Goal: Task Accomplishment & Management: Complete application form

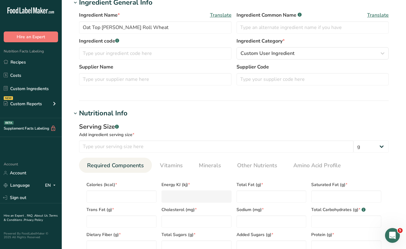
scroll to position [4, 0]
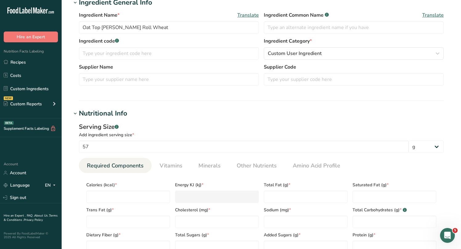
type input "57"
click at [151, 190] on div "Calories (kcal) *" at bounding box center [128, 190] width 89 height 25
click at [148, 195] on input "number" at bounding box center [128, 196] width 84 height 12
type input "1"
type KJ "4.2"
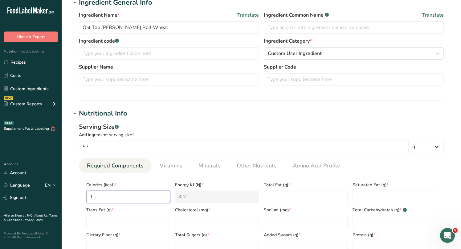
type input "15"
type KJ "62.8"
type input "150"
type KJ "627.6"
type input "150"
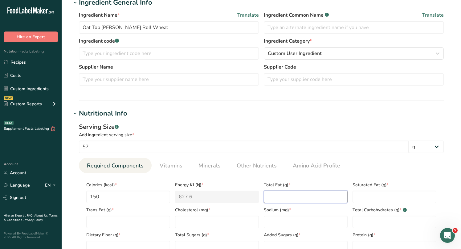
click at [273, 197] on Fat "number" at bounding box center [306, 196] width 84 height 12
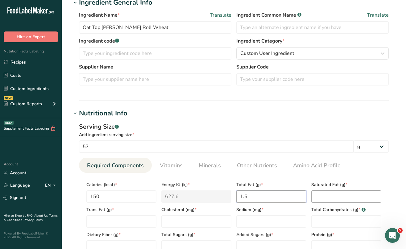
type Fat "1.5"
click at [315, 198] on Fat "number" at bounding box center [346, 196] width 70 height 12
type Fat "0"
click at [89, 215] on div "Trans Fat (g) *" at bounding box center [121, 215] width 75 height 25
click at [91, 221] on Fat "number" at bounding box center [121, 221] width 70 height 12
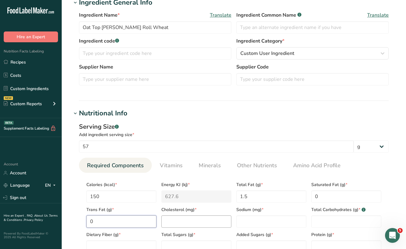
type Fat "0"
click at [171, 223] on input "number" at bounding box center [196, 221] width 70 height 12
type input "0"
click at [257, 225] on input "number" at bounding box center [271, 221] width 70 height 12
type input "290"
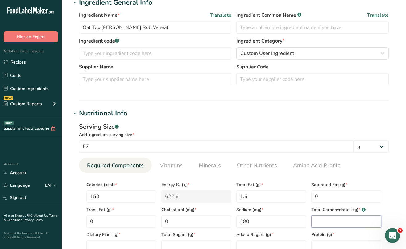
click at [315, 219] on Carbohydrates "number" at bounding box center [346, 221] width 70 height 12
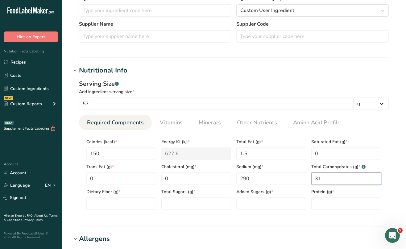
scroll to position [170, 0]
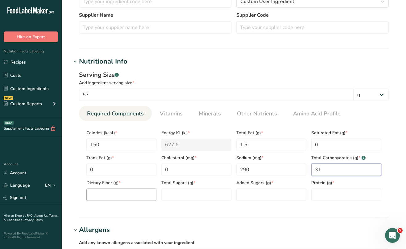
type Carbohydrates "31"
click at [152, 196] on Fiber "number" at bounding box center [121, 194] width 70 height 12
type Fiber "2"
click at [206, 197] on Sugars "number" at bounding box center [196, 194] width 70 height 12
type Sugars "6"
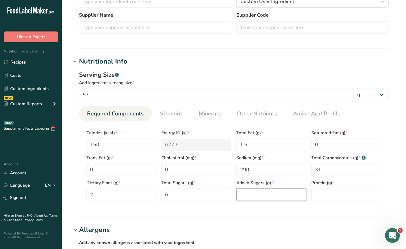
click at [261, 196] on Sugars "number" at bounding box center [271, 194] width 70 height 12
type Sugars "0"
click at [336, 196] on input "number" at bounding box center [346, 194] width 70 height 12
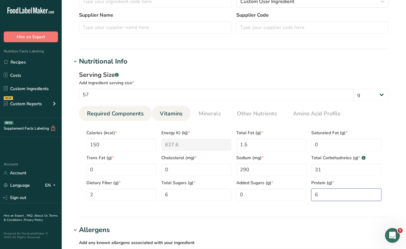
type input "6"
click at [175, 114] on span "Vitamins" at bounding box center [171, 113] width 23 height 8
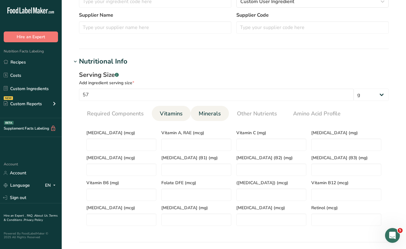
click at [208, 116] on span "Minerals" at bounding box center [210, 113] width 22 height 8
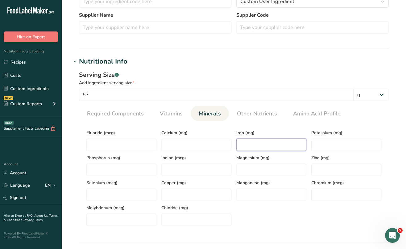
click at [238, 145] on input "number" at bounding box center [271, 144] width 70 height 12
type input "10"
click at [281, 99] on input "57" at bounding box center [216, 95] width 274 height 12
click at [380, 125] on section "Calories (kcal) * 150 Energy KJ (kj) * 627.6 Total Fat (g) * 1.5 Saturated Fat …" at bounding box center [234, 176] width 310 height 110
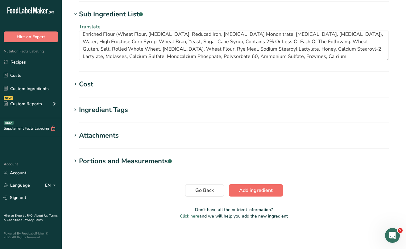
click at [251, 189] on span "Add ingredient" at bounding box center [256, 190] width 34 height 7
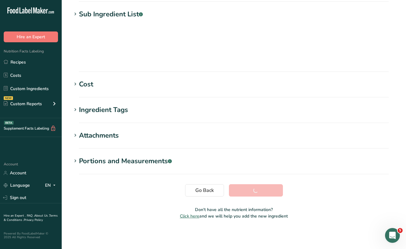
scroll to position [77, 0]
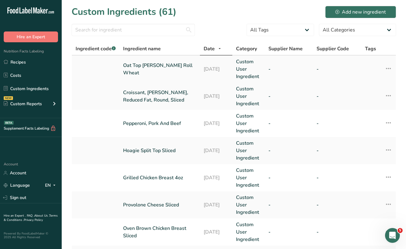
click at [165, 70] on link "Oat Top [PERSON_NAME] Roll Wheat" at bounding box center [159, 69] width 73 height 15
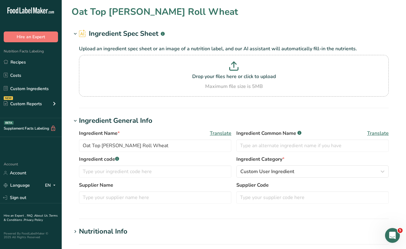
type input "Oat Top [PERSON_NAME] Roll Wheat"
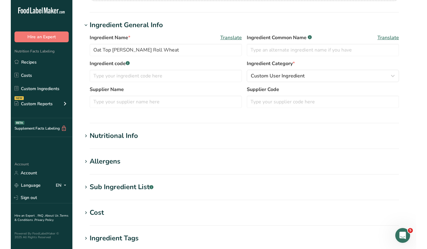
scroll to position [97, 0]
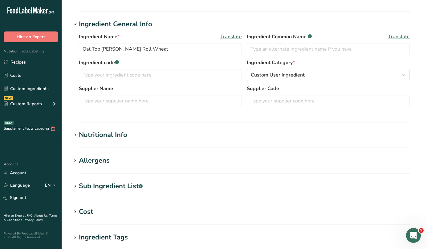
click at [405, 41] on div "Ingredient Name * Translate Oat Top [PERSON_NAME] Roll Wheat Ingredient Common …" at bounding box center [245, 71] width 346 height 85
click at [405, 60] on section "Edit Oat Top [PERSON_NAME] Roll Wheat Ingredient Spec Sheet .a-a{fill:#347362;}…" at bounding box center [245, 129] width 366 height 453
click at [76, 133] on icon at bounding box center [75, 135] width 6 height 9
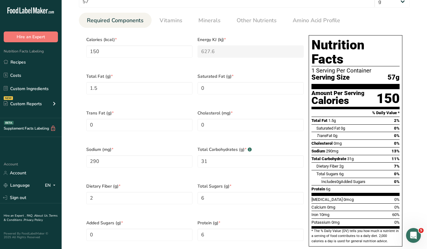
scroll to position [263, 0]
click at [205, 22] on span "Minerals" at bounding box center [210, 20] width 22 height 8
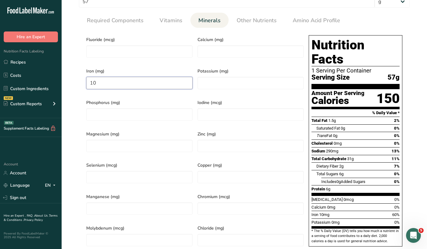
drag, startPoint x: 99, startPoint y: 85, endPoint x: 85, endPoint y: 82, distance: 14.2
click at [85, 82] on div "Iron (mg) 10" at bounding box center [139, 79] width 111 height 31
drag, startPoint x: 102, startPoint y: 79, endPoint x: 90, endPoint y: 78, distance: 12.3
click at [90, 78] on input "6" at bounding box center [139, 83] width 106 height 12
type input "2"
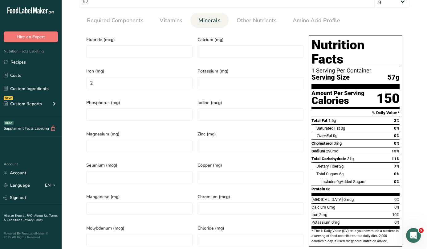
click at [306, 68] on div "Potassium (mg)" at bounding box center [250, 79] width 111 height 31
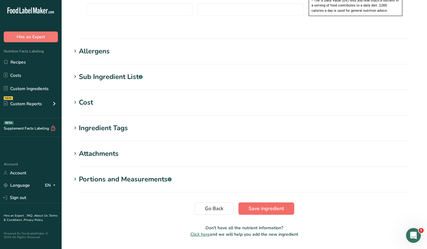
click at [255, 205] on span "Save ingredient" at bounding box center [266, 208] width 35 height 7
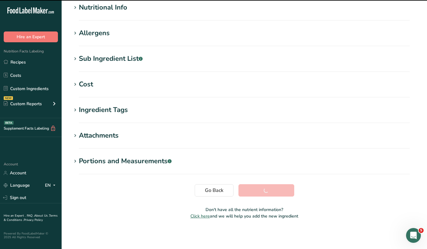
scroll to position [77, 0]
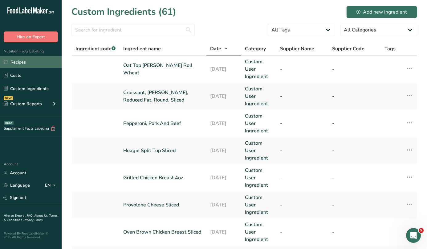
click at [19, 63] on link "Recipes" at bounding box center [31, 62] width 62 height 12
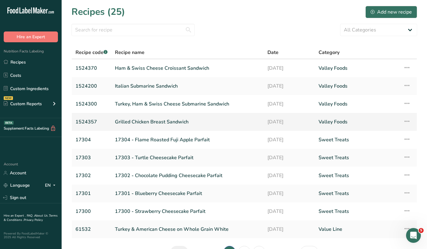
click at [164, 122] on link "Grilled Chicken Breast Sandwich" at bounding box center [187, 121] width 145 height 13
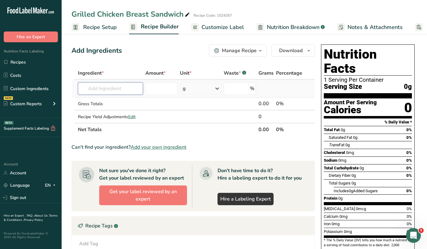
click at [92, 92] on input "text" at bounding box center [110, 88] width 65 height 12
type input "oat top"
click at [104, 100] on p "Oat Top [PERSON_NAME] Roll Wheat" at bounding box center [123, 101] width 81 height 6
type input "Oat Top [PERSON_NAME] Roll Wheat"
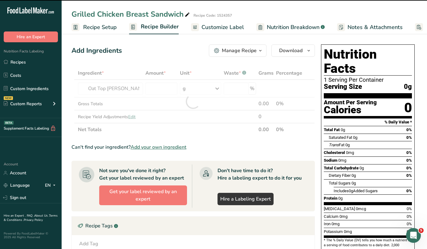
type input "0"
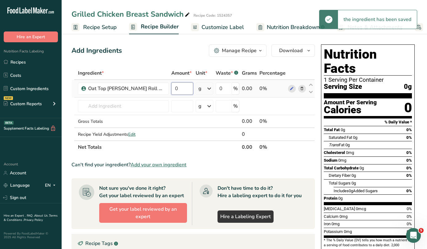
drag, startPoint x: 167, startPoint y: 89, endPoint x: 158, endPoint y: 88, distance: 9.3
click at [171, 88] on input "0" at bounding box center [182, 88] width 22 height 12
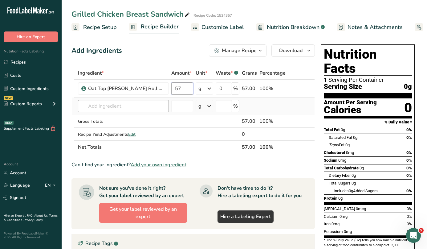
type input "57"
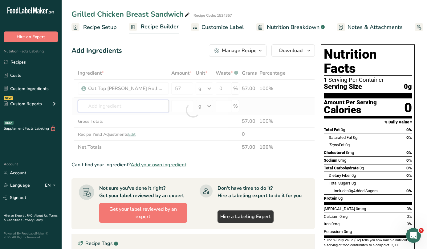
click at [122, 104] on div "Ingredient * Amount * Unit * Waste * .a-a{fill:#347362;}.b-a{fill:#fff;} Grams …" at bounding box center [194, 110] width 244 height 87
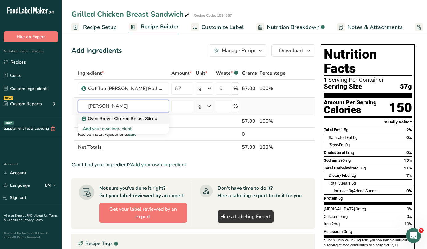
type input "[PERSON_NAME]"
click at [123, 118] on p "Oven Brown Chicken Breast Sliced" at bounding box center [120, 118] width 74 height 6
type input "Oven Brown Chicken Breast Sliced"
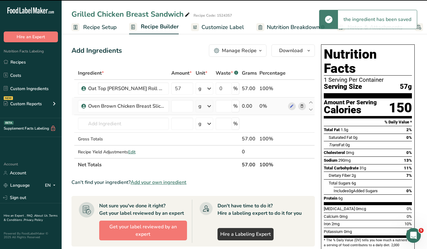
type input "0"
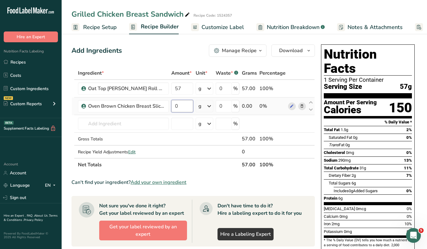
drag, startPoint x: 182, startPoint y: 102, endPoint x: 183, endPoint y: 105, distance: 3.1
click at [183, 105] on input "0" at bounding box center [182, 106] width 22 height 12
type input "85"
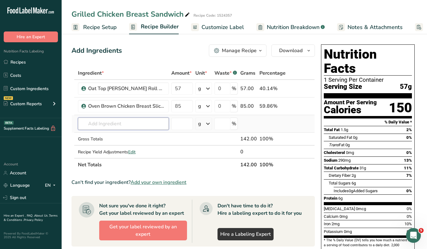
click at [107, 124] on div "Ingredient * Amount * Unit * Waste * .a-a{fill:#347362;}.b-a{fill:#fff;} Grams …" at bounding box center [194, 119] width 244 height 105
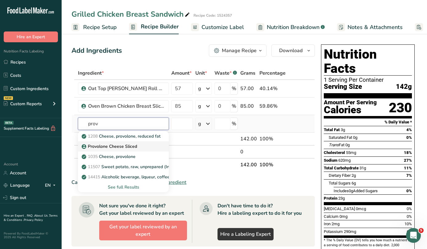
type input "prov"
click at [105, 144] on p "Provolone Cheese Sliced" at bounding box center [110, 146] width 54 height 6
type input "Provolone Cheese Sliced"
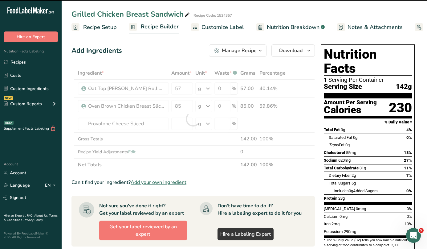
type input "0"
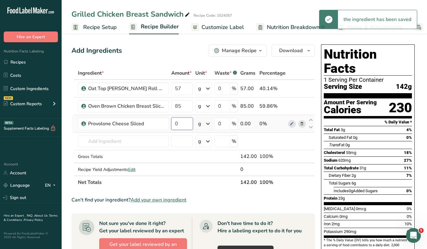
drag, startPoint x: 183, startPoint y: 123, endPoint x: 176, endPoint y: 123, distance: 7.1
click at [176, 123] on input "0" at bounding box center [182, 124] width 22 height 12
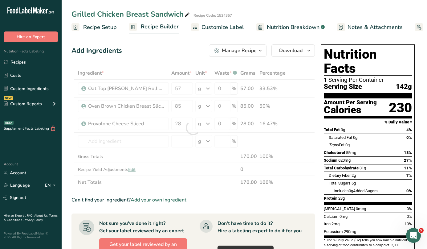
click at [317, 88] on div "Add Ingredients Manage Recipe Delete Recipe Duplicate Recipe Scale Recipe Save …" at bounding box center [195, 231] width 247 height 379
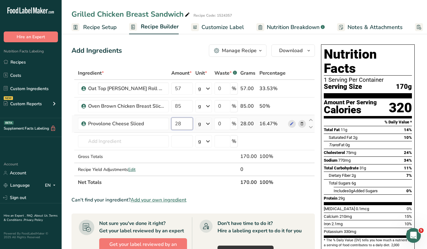
drag, startPoint x: 182, startPoint y: 125, endPoint x: 172, endPoint y: 124, distance: 9.9
click at [172, 124] on input "28" at bounding box center [182, 124] width 22 height 12
type input "42"
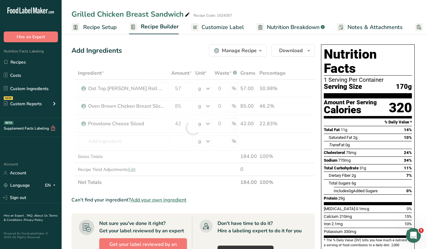
click at [320, 79] on div "Nutrition Facts 1 Serving Per Container Serving Size 170g Amount Per Serving Ca…" at bounding box center [368, 211] width 99 height 338
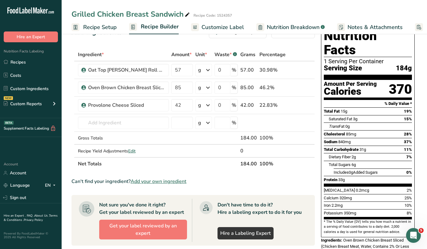
scroll to position [11, 0]
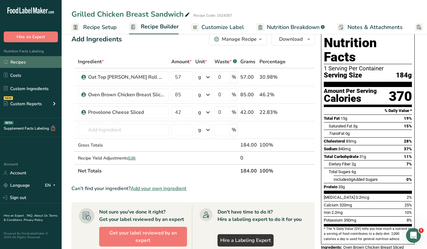
click at [19, 62] on link "Recipes" at bounding box center [31, 62] width 62 height 12
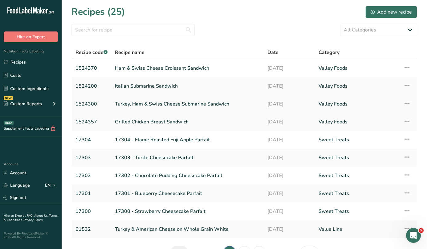
click at [147, 104] on link "Turkey, Ham & Swiss Cheese Submarine Sandwich" at bounding box center [187, 103] width 145 height 13
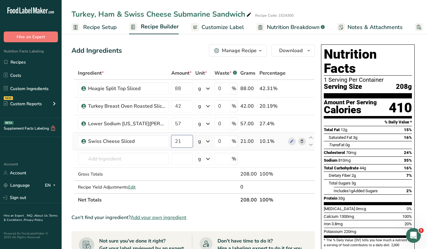
drag, startPoint x: 182, startPoint y: 140, endPoint x: 175, endPoint y: 140, distance: 6.8
click at [175, 140] on input "21" at bounding box center [182, 141] width 22 height 12
type input "42"
click at [317, 102] on div "Add Ingredients Manage Recipe Delete Recipe Duplicate Recipe Scale Recipe Save …" at bounding box center [195, 240] width 247 height 397
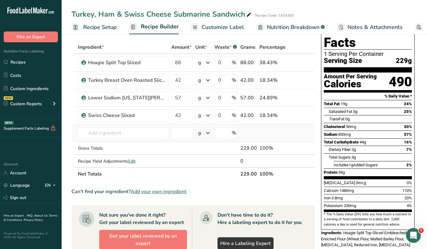
scroll to position [26, 0]
click at [23, 61] on link "Recipes" at bounding box center [31, 62] width 62 height 12
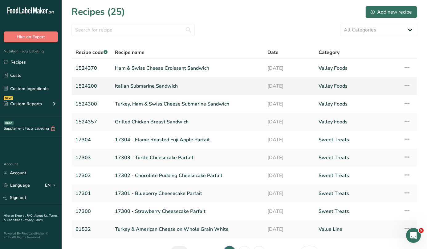
click at [142, 86] on link "Italian Submarine Sandwich" at bounding box center [187, 86] width 145 height 13
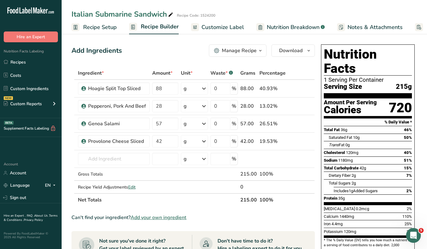
click at [317, 66] on div "Add Ingredients Manage Recipe Delete Recipe Duplicate Recipe Scale Recipe Save …" at bounding box center [195, 240] width 247 height 397
click at [17, 62] on link "Recipes" at bounding box center [31, 62] width 62 height 12
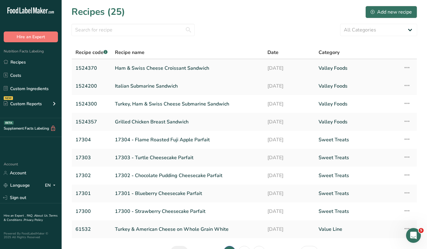
click at [155, 69] on link "Ham & Swiss Cheese Croissant Sandwich" at bounding box center [187, 68] width 145 height 13
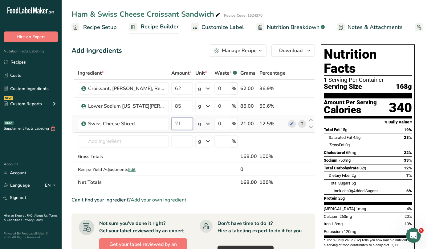
drag, startPoint x: 181, startPoint y: 126, endPoint x: 175, endPoint y: 125, distance: 6.8
click at [175, 125] on input "21" at bounding box center [182, 124] width 22 height 12
type input "41"
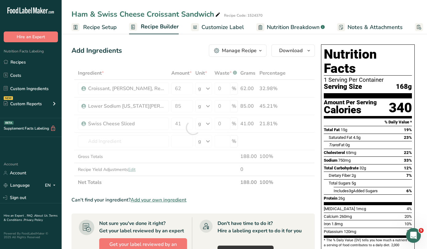
click at [319, 104] on div "Nutrition Facts 1 Serving Per Container Serving Size 168g Amount Per Serving Ca…" at bounding box center [368, 223] width 99 height 362
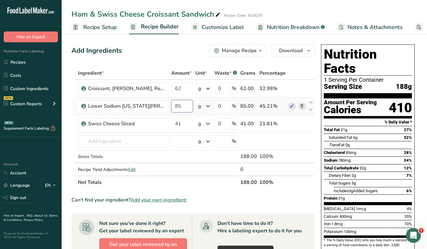
drag, startPoint x: 182, startPoint y: 106, endPoint x: 174, endPoint y: 107, distance: 8.1
click at [174, 107] on input "85" at bounding box center [182, 106] width 22 height 12
click at [319, 89] on div "Nutrition Facts 1 Serving Per Container Serving Size 188g Amount Per Serving Ca…" at bounding box center [368, 223] width 99 height 362
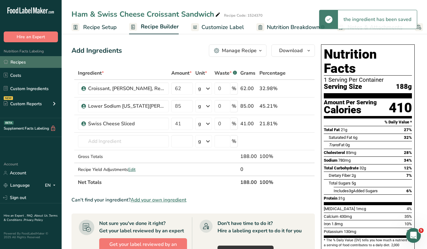
click at [20, 63] on link "Recipes" at bounding box center [31, 62] width 62 height 12
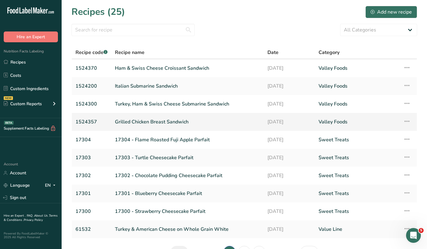
click at [183, 123] on link "Grilled Chicken Breast Sandwich" at bounding box center [187, 121] width 145 height 13
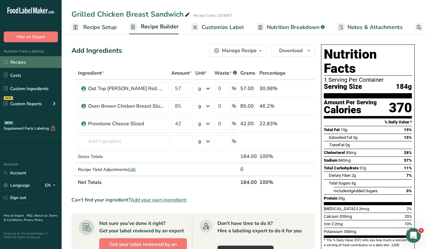
click at [26, 60] on link "Recipes" at bounding box center [31, 62] width 62 height 12
click at [24, 62] on link "Recipes" at bounding box center [31, 62] width 62 height 12
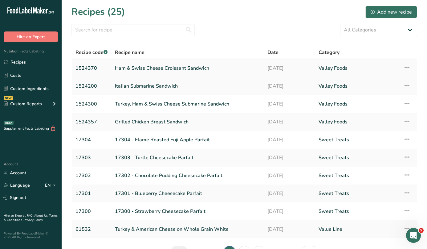
click at [169, 69] on link "Ham & Swiss Cheese Croissant Sandwich" at bounding box center [187, 68] width 145 height 13
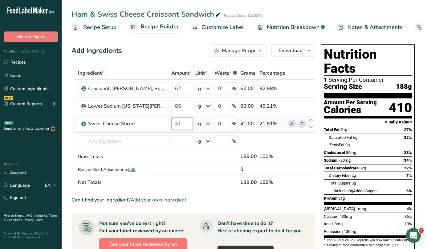
drag, startPoint x: 182, startPoint y: 125, endPoint x: 173, endPoint y: 124, distance: 9.3
click at [173, 124] on input "41" at bounding box center [182, 124] width 22 height 12
type input "28"
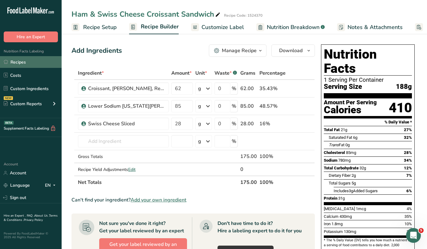
click at [27, 64] on link "Recipes" at bounding box center [31, 62] width 62 height 12
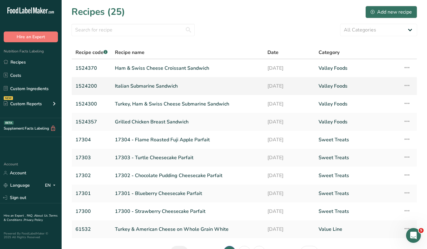
click at [152, 87] on link "Italian Submarine Sandwich" at bounding box center [187, 86] width 145 height 13
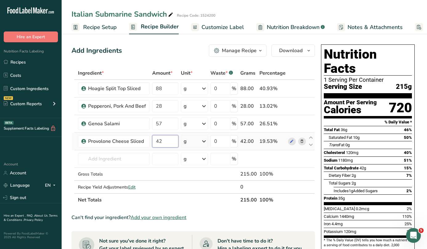
drag, startPoint x: 164, startPoint y: 141, endPoint x: 154, endPoint y: 139, distance: 10.3
click at [154, 139] on input "42" at bounding box center [165, 141] width 26 height 12
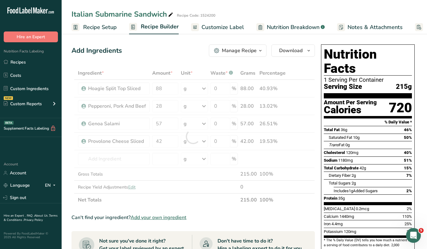
click at [315, 74] on div "Add Ingredients Manage Recipe Delete Recipe Duplicate Recipe Scale Recipe Save …" at bounding box center [195, 240] width 247 height 397
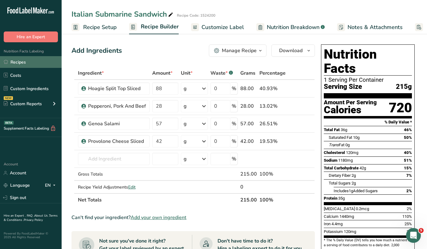
click at [24, 61] on link "Recipes" at bounding box center [31, 62] width 62 height 12
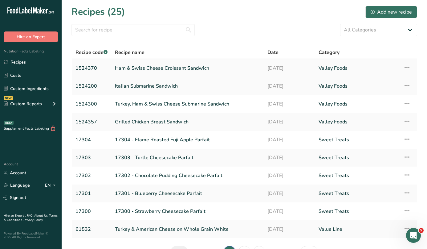
click at [151, 69] on link "Ham & Swiss Cheese Croissant Sandwich" at bounding box center [187, 68] width 145 height 13
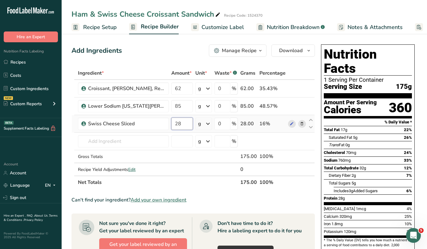
drag, startPoint x: 184, startPoint y: 124, endPoint x: 176, endPoint y: 124, distance: 7.7
click at [176, 124] on input "28" at bounding box center [182, 124] width 22 height 12
type input "42"
click at [320, 79] on div "Nutrition Facts 1 Serving Per Container Serving Size 175g Amount Per Serving Ca…" at bounding box center [368, 223] width 99 height 362
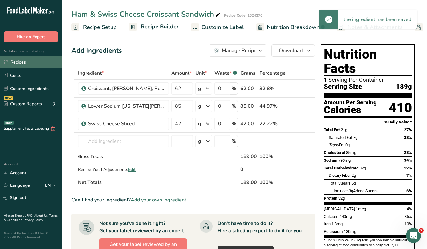
click at [25, 62] on link "Recipes" at bounding box center [31, 62] width 62 height 12
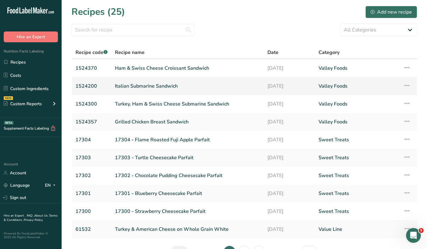
click at [157, 89] on link "Italian Submarine Sandwich" at bounding box center [187, 86] width 145 height 13
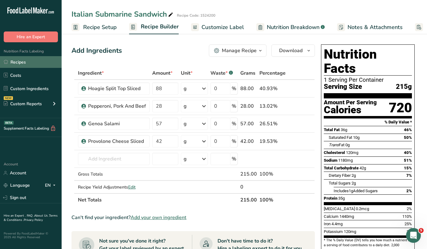
click at [19, 64] on link "Recipes" at bounding box center [31, 62] width 62 height 12
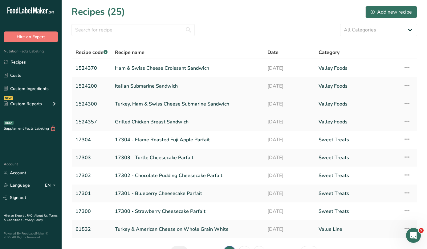
click at [151, 106] on link "Turkey, Ham & Swiss Cheese Submarine Sandwich" at bounding box center [187, 103] width 145 height 13
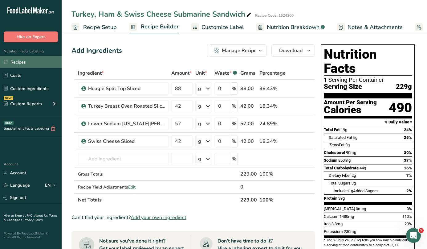
click at [21, 61] on link "Recipes" at bounding box center [31, 62] width 62 height 12
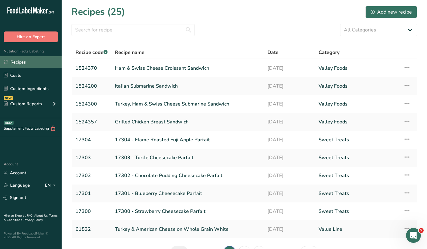
click at [22, 62] on link "Recipes" at bounding box center [31, 62] width 62 height 12
click at [387, 11] on div "Add new recipe" at bounding box center [391, 11] width 41 height 7
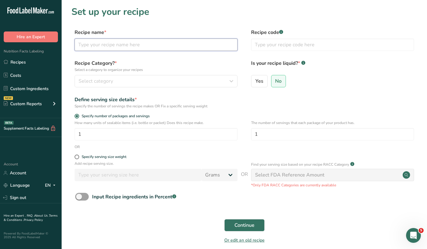
click at [89, 47] on input "text" at bounding box center [156, 45] width 163 height 12
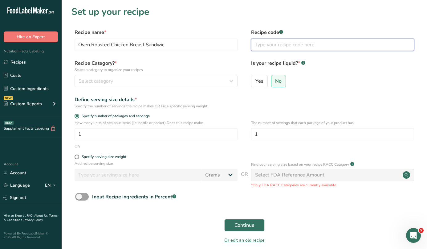
click at [273, 47] on input "text" at bounding box center [332, 45] width 163 height 12
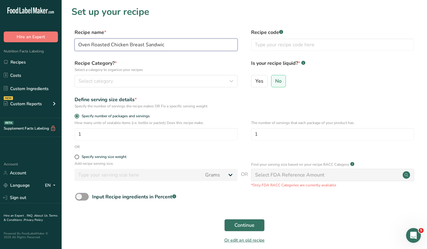
drag, startPoint x: 112, startPoint y: 45, endPoint x: 69, endPoint y: 46, distance: 42.6
click at [69, 46] on section "Set up your recipe Recipe name * Oven Roasted Chicken Breast Sandwic Recipe cod…" at bounding box center [245, 128] width 366 height 257
drag, startPoint x: 98, startPoint y: 43, endPoint x: 132, endPoint y: 45, distance: 34.3
click at [132, 45] on input "Chicken Breast Sandwic" at bounding box center [156, 45] width 163 height 12
click at [79, 44] on input "Chicken Sandwich" at bounding box center [156, 45] width 163 height 12
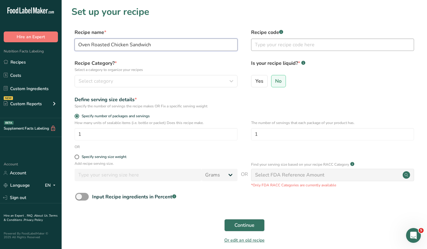
type input "Oven Roasted Chicken Sandwich"
click at [265, 42] on input "text" at bounding box center [332, 45] width 163 height 12
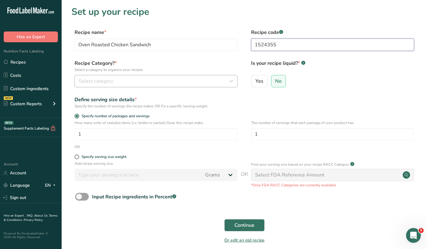
type input "1524355"
click at [111, 85] on button "Select category" at bounding box center [156, 81] width 163 height 12
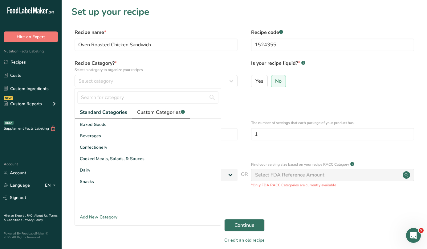
click at [167, 114] on span "Custom Categories .a-a{fill:#347362;}.b-a{fill:#fff;}" at bounding box center [161, 112] width 48 height 7
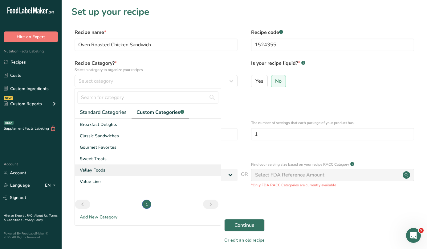
click at [96, 169] on span "Valley Foods" at bounding box center [93, 170] width 26 height 6
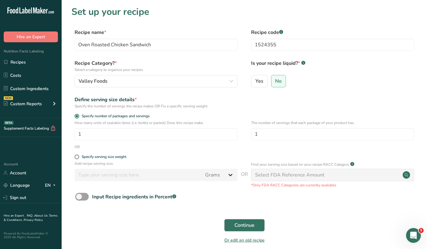
click at [238, 222] on span "Continue" at bounding box center [245, 224] width 20 height 7
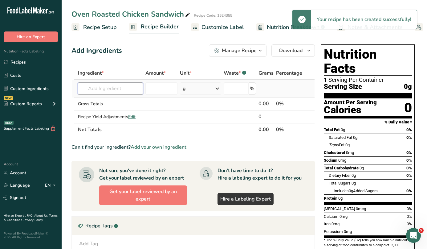
click at [93, 90] on input "text" at bounding box center [110, 88] width 65 height 12
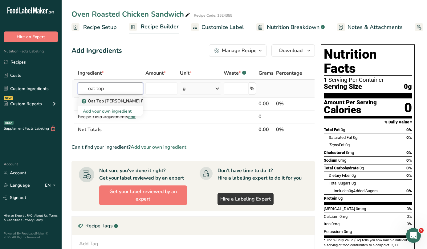
type input "oat top"
click at [108, 101] on p "Oat Top [PERSON_NAME] Roll Wheat" at bounding box center [123, 101] width 81 height 6
type input "Oat Top [PERSON_NAME] Roll Wheat"
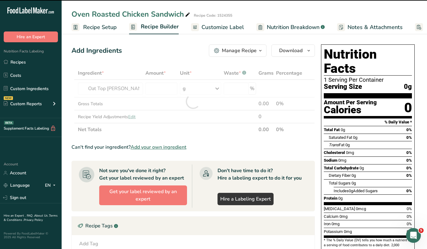
click at [169, 87] on div at bounding box center [194, 101] width 244 height 69
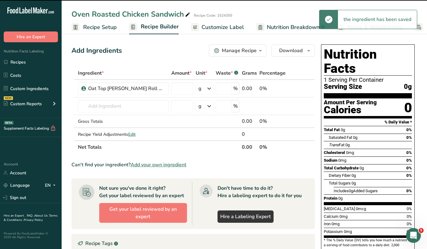
type input "0"
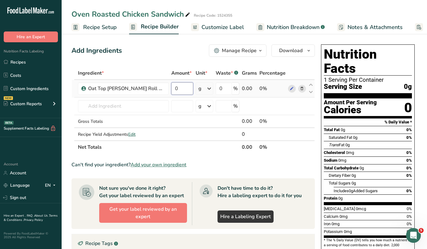
drag, startPoint x: 165, startPoint y: 88, endPoint x: 156, endPoint y: 88, distance: 8.9
click at [171, 88] on input "0" at bounding box center [182, 88] width 22 height 12
type input "57"
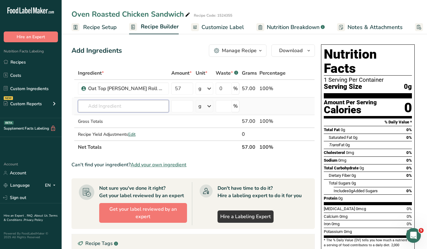
click at [108, 103] on div "Ingredient * Amount * Unit * Waste * .a-a{fill:#347362;}.b-a{fill:#fff;} Grams …" at bounding box center [194, 110] width 244 height 87
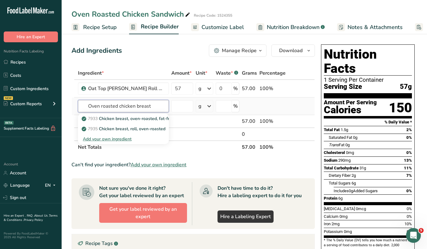
type input "Oven roasted chicken breast"
click at [102, 138] on div "Add your own ingredient" at bounding box center [123, 139] width 81 height 6
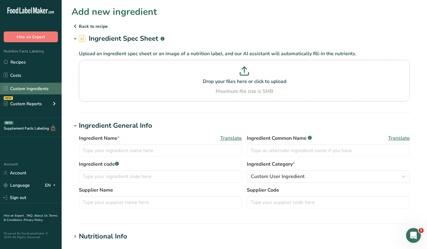
click at [23, 88] on link "Custom Ingredients" at bounding box center [31, 89] width 62 height 12
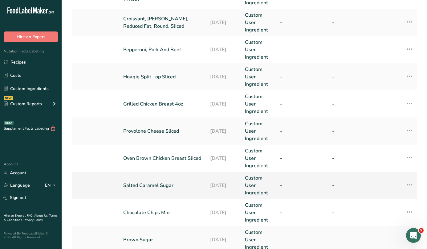
scroll to position [70, 0]
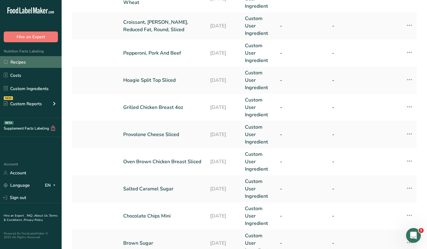
click at [21, 62] on link "Recipes" at bounding box center [31, 62] width 62 height 12
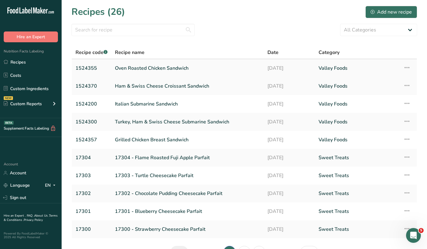
click at [142, 69] on link "Oven Roasted Chicken Sandwich" at bounding box center [187, 68] width 145 height 13
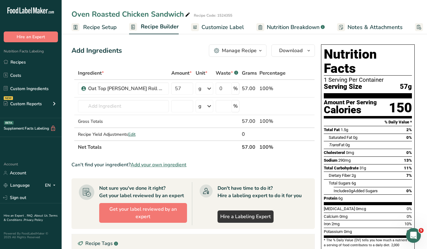
click at [100, 28] on span "Recipe Setup" at bounding box center [100, 27] width 34 height 8
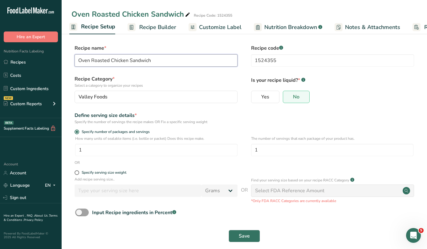
drag, startPoint x: 109, startPoint y: 60, endPoint x: 92, endPoint y: 61, distance: 17.6
click at [92, 61] on input "Oven Roasted Chicken Sandwich" at bounding box center [156, 60] width 163 height 12
type input "Oven Brown Chicken Sandwich"
click at [246, 232] on span "Save" at bounding box center [244, 235] width 11 height 7
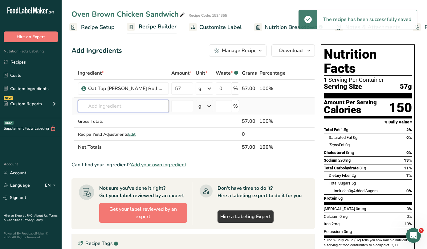
click at [102, 106] on input "text" at bounding box center [123, 106] width 91 height 12
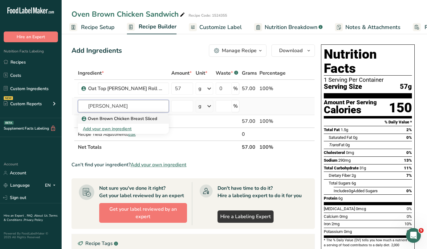
type input "[PERSON_NAME]"
click at [101, 118] on p "Oven Brown Chicken Breast Sliced" at bounding box center [120, 118] width 74 height 6
type input "Oven Brown Chicken Breast Sliced"
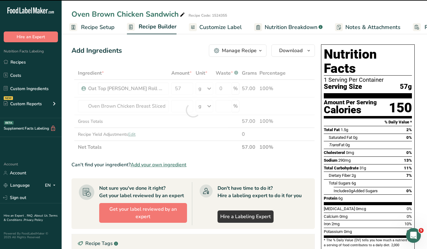
type input "0"
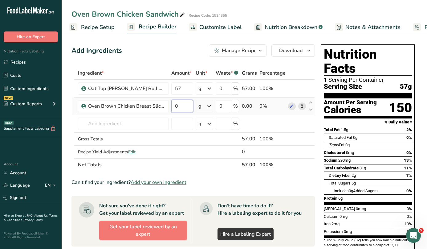
drag, startPoint x: 183, startPoint y: 106, endPoint x: 174, endPoint y: 107, distance: 8.6
click at [174, 107] on input "0" at bounding box center [182, 106] width 22 height 12
type input "85"
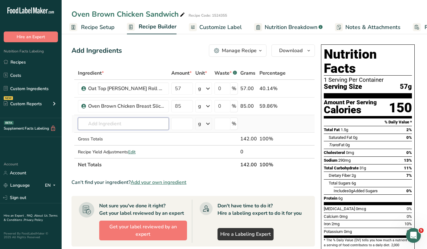
click at [120, 120] on div "Ingredient * Amount * Unit * Waste * .a-a{fill:#347362;}.b-a{fill:#fff;} Grams …" at bounding box center [194, 119] width 244 height 105
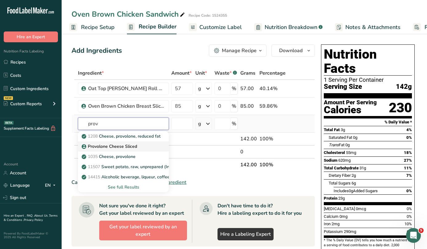
type input "prov"
click at [117, 145] on p "Provolone Cheese Sliced" at bounding box center [110, 146] width 54 height 6
type input "Provolone Cheese Sliced"
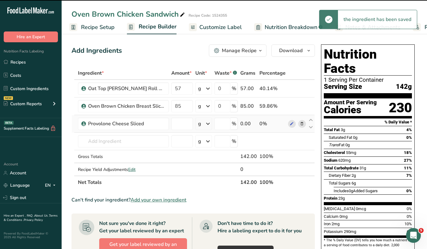
type input "0"
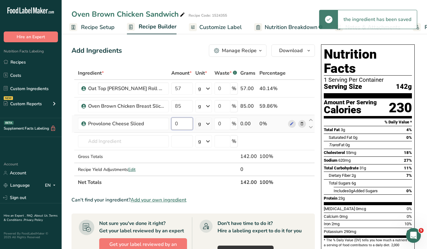
drag, startPoint x: 175, startPoint y: 123, endPoint x: 180, endPoint y: 124, distance: 4.7
click at [180, 124] on input "0" at bounding box center [182, 124] width 22 height 12
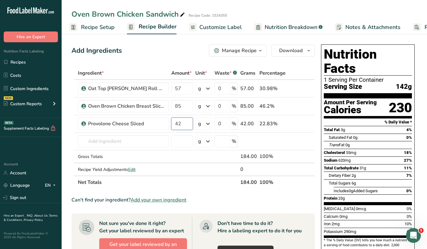
type input "42"
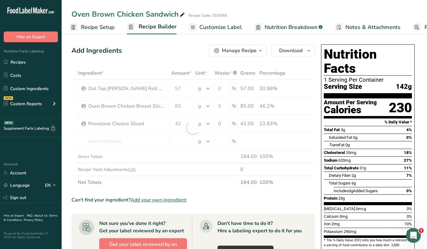
click at [310, 69] on div "Ingredient * Amount * Unit * Waste * .a-a{fill:#347362;}.b-a{fill:#fff;} Grams …" at bounding box center [194, 128] width 244 height 122
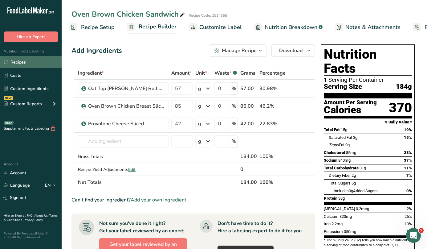
click at [26, 60] on link "Recipes" at bounding box center [31, 62] width 62 height 12
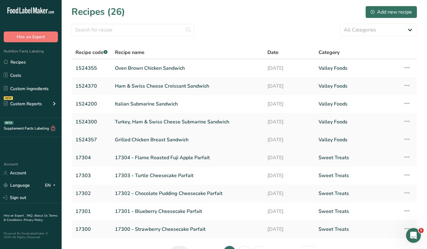
click at [117, 139] on link "Grilled Chicken Breast Sandwich" at bounding box center [187, 139] width 145 height 13
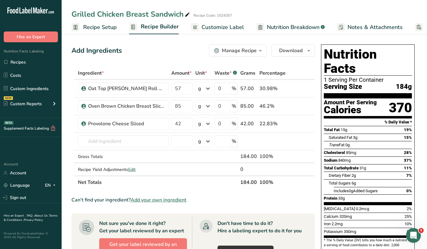
click at [104, 28] on span "Recipe Setup" at bounding box center [100, 27] width 34 height 8
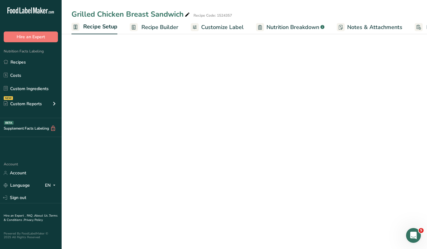
scroll to position [0, 2]
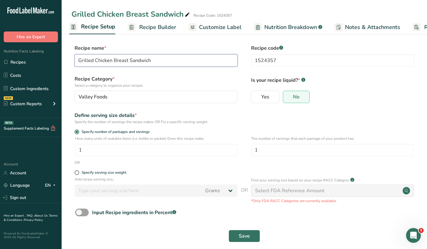
drag, startPoint x: 79, startPoint y: 61, endPoint x: 93, endPoint y: 58, distance: 14.2
click at [93, 60] on input "Grilled Chicken Breast Sandwich" at bounding box center [156, 60] width 163 height 12
drag, startPoint x: 109, startPoint y: 60, endPoint x: 124, endPoint y: 60, distance: 14.8
click at [124, 60] on input "BBQ Chicken Breast Sandwich" at bounding box center [156, 60] width 163 height 12
type input "BBQ Chicken Sandwich"
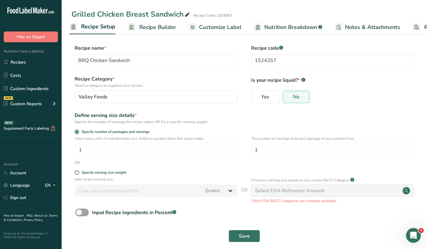
click at [160, 75] on label "Recipe Category * Select a category to organize your recipes" at bounding box center [156, 81] width 163 height 13
click at [242, 231] on button "Save" at bounding box center [244, 236] width 31 height 12
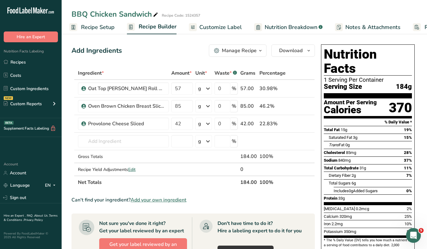
click at [94, 26] on span "Recipe Setup" at bounding box center [98, 27] width 34 height 8
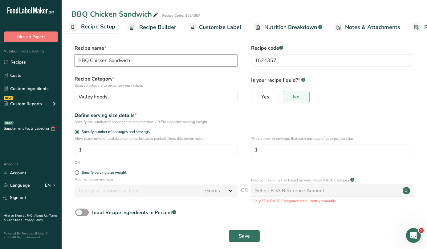
drag, startPoint x: 91, startPoint y: 59, endPoint x: 76, endPoint y: 57, distance: 14.9
type input "Oven Brown Chicken Sandwich"
click at [243, 233] on span "Save" at bounding box center [244, 235] width 11 height 7
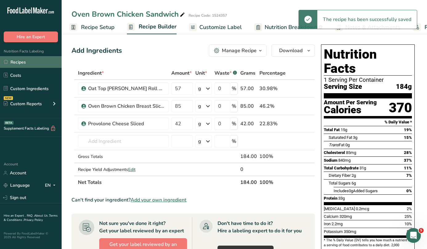
click at [22, 62] on link "Recipes" at bounding box center [31, 62] width 62 height 12
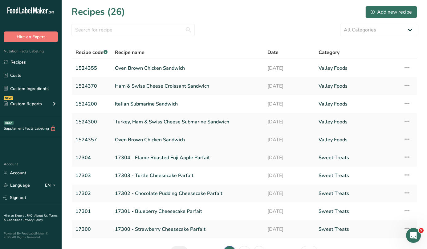
click at [154, 139] on link "Oven Brown Chicken Sandwich" at bounding box center [187, 139] width 145 height 13
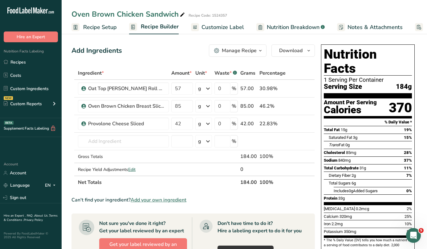
click at [92, 28] on span "Recipe Setup" at bounding box center [100, 27] width 34 height 8
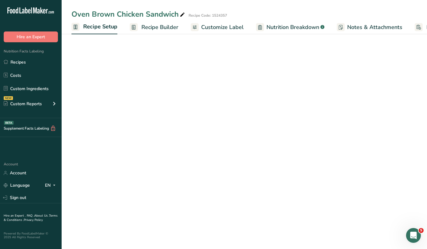
scroll to position [0, 2]
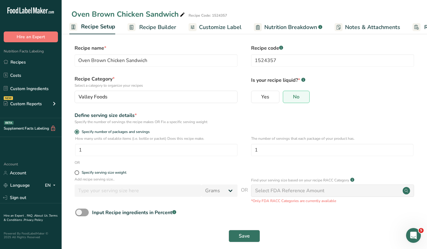
click at [103, 27] on span "Recipe Setup" at bounding box center [98, 27] width 34 height 8
drag, startPoint x: 108, startPoint y: 60, endPoint x: 80, endPoint y: 58, distance: 28.8
click at [80, 58] on input "Oven Brown Chicken Sandwich" at bounding box center [156, 60] width 163 height 12
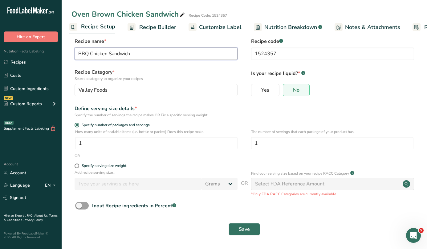
scroll to position [6, 0]
type input "BBQ Chicken Sandwich"
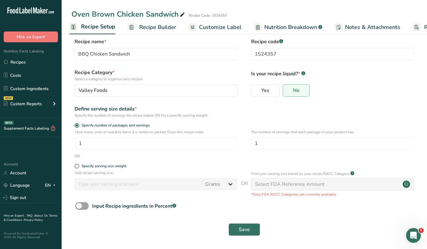
click at [245, 225] on button "Save" at bounding box center [244, 229] width 31 height 12
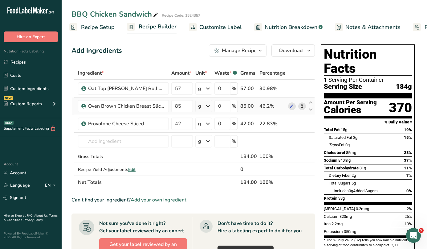
click at [302, 106] on icon at bounding box center [302, 106] width 4 height 6
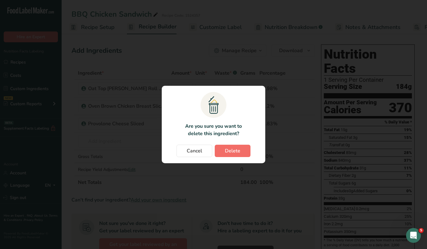
click at [233, 149] on span "Delete" at bounding box center [232, 150] width 15 height 7
type input "42"
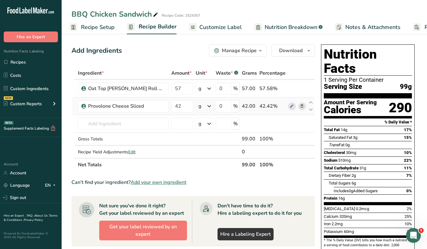
click at [303, 106] on icon at bounding box center [302, 106] width 4 height 6
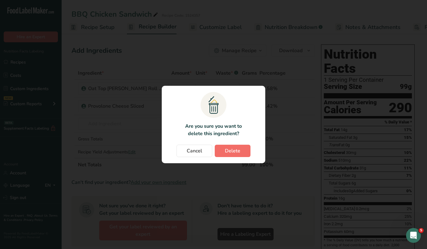
click at [234, 148] on span "Delete" at bounding box center [232, 150] width 15 height 7
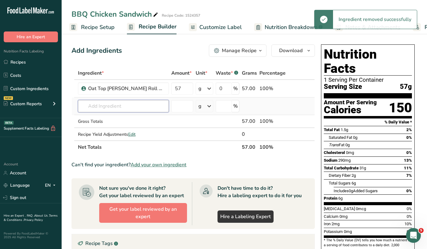
click at [118, 107] on input "text" at bounding box center [123, 106] width 91 height 12
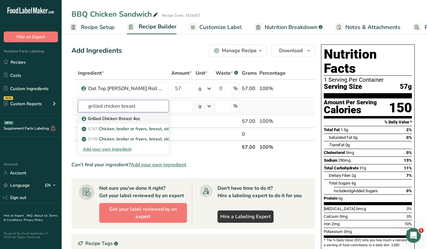
type input "grilled chicken breast"
click at [116, 118] on p "Grilled Chicken Breast 4oz" at bounding box center [111, 118] width 57 height 6
type input "Grilled Chicken Breast 4oz"
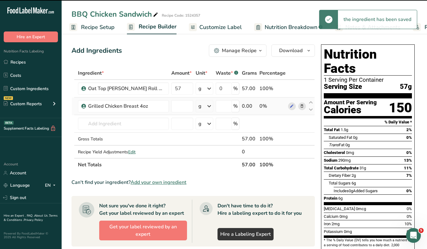
type input "0"
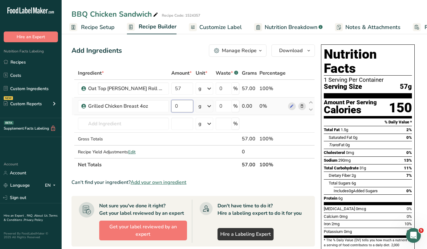
drag, startPoint x: 164, startPoint y: 105, endPoint x: 159, endPoint y: 105, distance: 4.9
click at [171, 105] on input "0" at bounding box center [182, 106] width 22 height 12
type input "114"
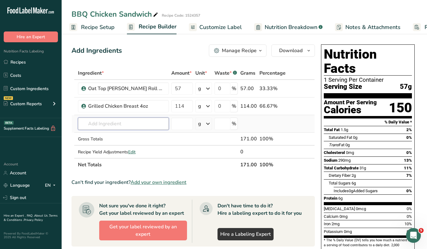
click at [124, 123] on div "Ingredient * Amount * Unit * Waste * .a-a{fill:#347362;}.b-a{fill:#fff;} Grams …" at bounding box center [194, 119] width 244 height 105
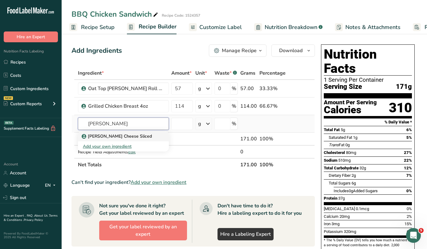
type input "[PERSON_NAME]"
click at [125, 135] on p "[PERSON_NAME] Cheese Sliced" at bounding box center [117, 136] width 69 height 6
type input "[PERSON_NAME] Cheese Sliced"
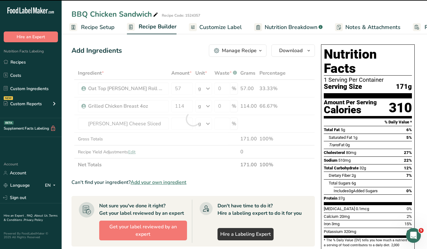
type input "0"
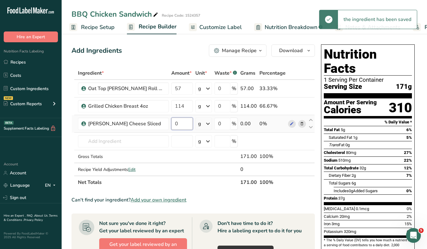
drag, startPoint x: 169, startPoint y: 123, endPoint x: 159, endPoint y: 123, distance: 9.9
click at [171, 123] on input "0" at bounding box center [182, 124] width 22 height 12
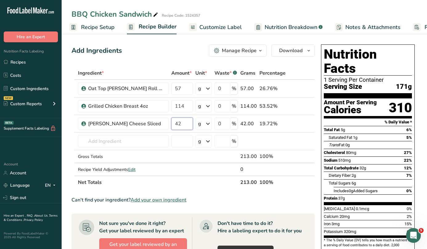
type input "42"
click at [308, 67] on div "Ingredient * Amount * Unit * Waste * .a-a{fill:#347362;}.b-a{fill:#fff;} Grams …" at bounding box center [194, 128] width 244 height 122
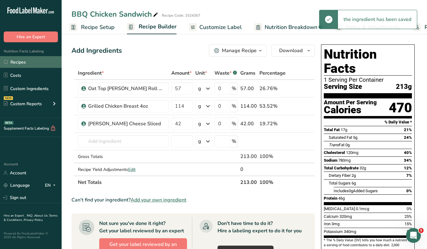
click at [26, 61] on link "Recipes" at bounding box center [31, 62] width 62 height 12
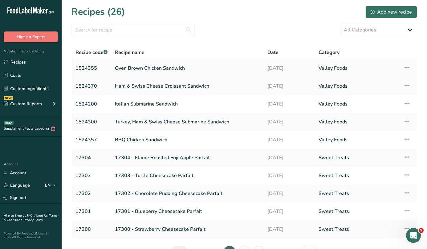
click at [153, 68] on link "Oven Brown Chicken Sandwich" at bounding box center [187, 68] width 145 height 13
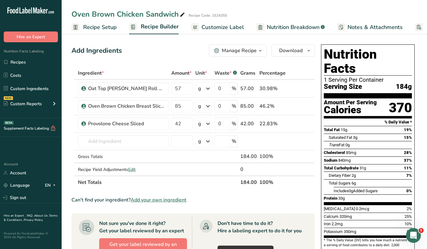
click at [318, 69] on div "Add Ingredients Manage Recipe Delete Recipe Duplicate Recipe Scale Recipe Save …" at bounding box center [195, 231] width 247 height 379
click at [21, 64] on link "Recipes" at bounding box center [31, 62] width 62 height 12
